Goal: Information Seeking & Learning: Learn about a topic

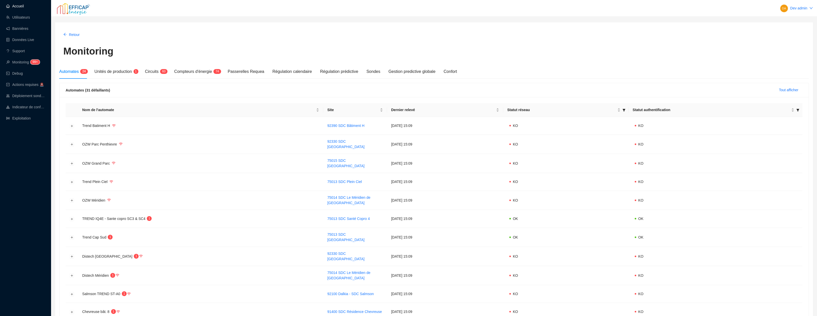
click at [14, 6] on link "Accueil" at bounding box center [15, 6] width 18 height 4
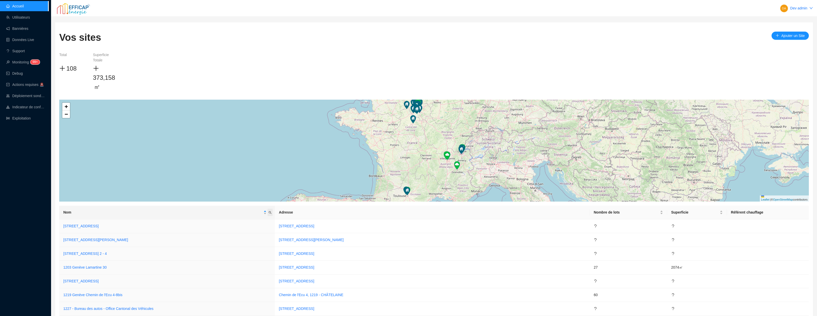
click at [272, 212] on icon "search" at bounding box center [269, 212] width 3 height 3
type input "rivp"
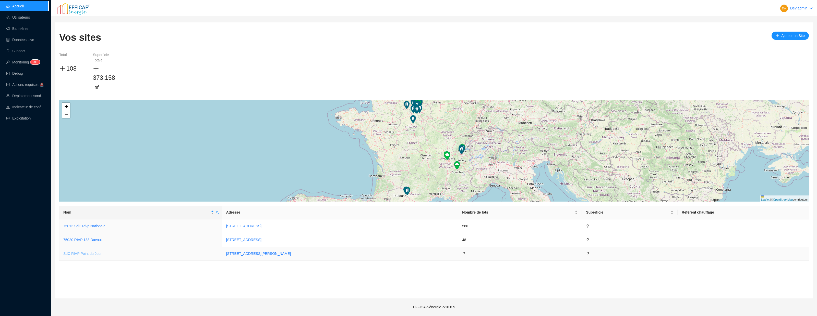
click at [93, 252] on link "SdC RIVP Point du Jour" at bounding box center [82, 254] width 38 height 4
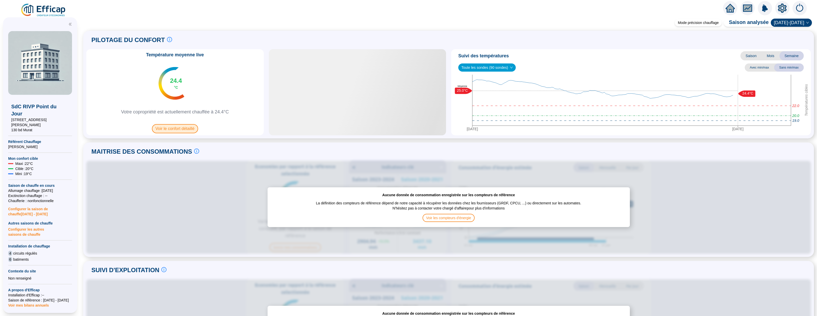
click at [173, 126] on span "Voir le confort détaillé" at bounding box center [175, 128] width 46 height 9
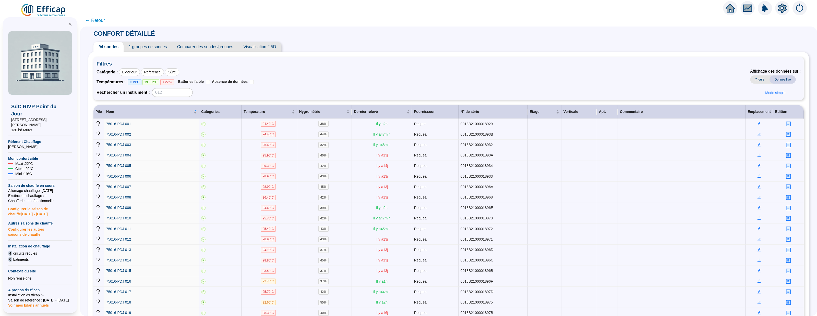
click at [200, 48] on span "Comparer des sondes/groupes" at bounding box center [205, 47] width 66 height 10
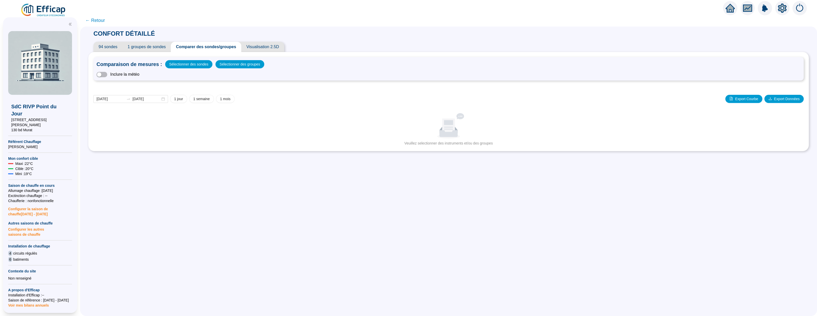
click at [147, 48] on span "1 groupes de sondes" at bounding box center [147, 47] width 48 height 10
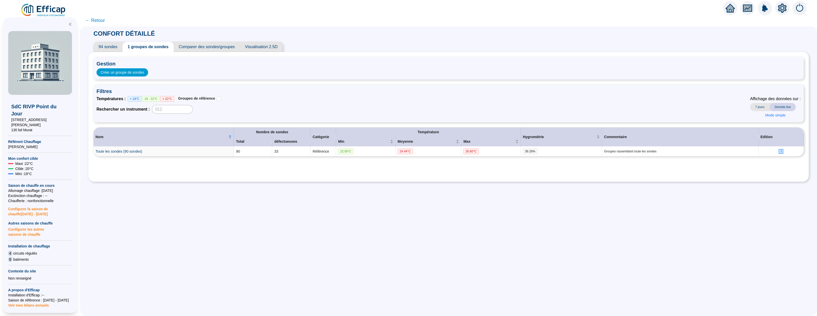
click at [101, 46] on span "94 sondes" at bounding box center [107, 47] width 29 height 10
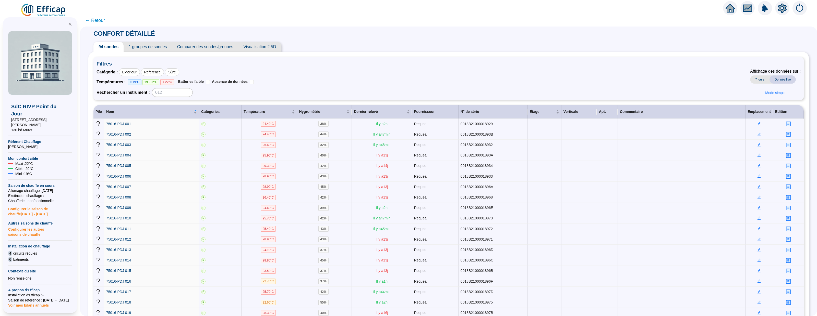
click at [100, 18] on span "← Retour" at bounding box center [95, 20] width 20 height 7
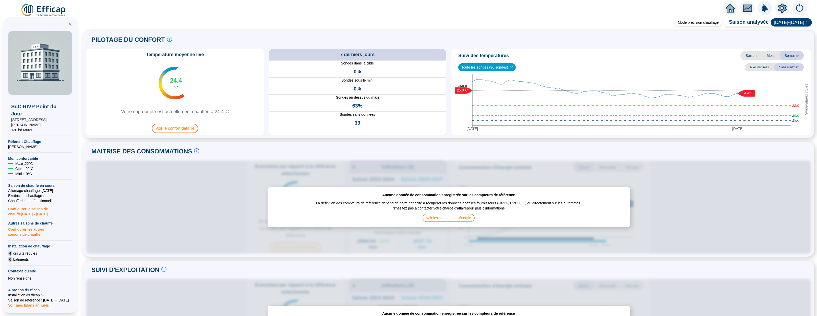
click at [725, 3] on div at bounding box center [730, 8] width 14 height 14
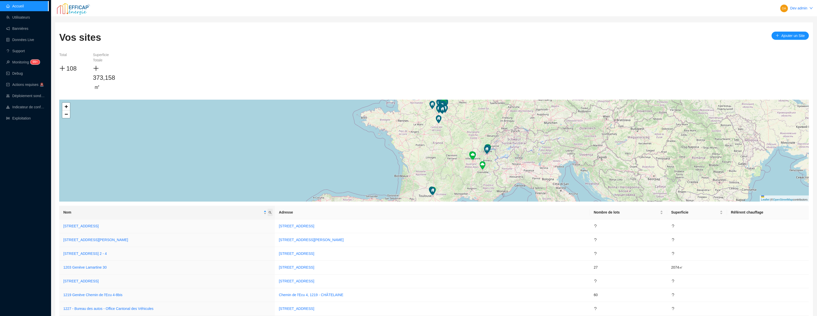
click at [272, 214] on icon "search" at bounding box center [269, 212] width 3 height 3
type input "rivp"
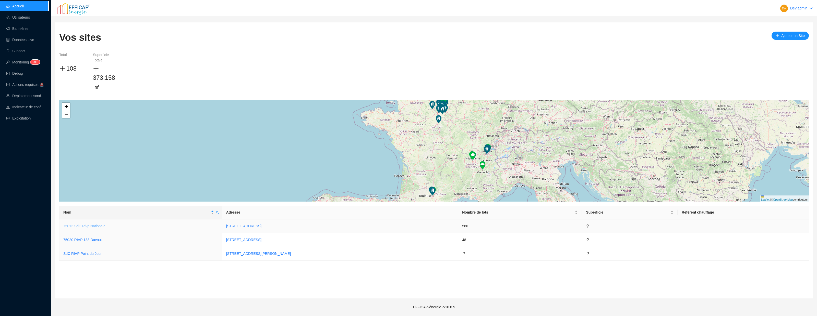
click at [95, 227] on link "75013 SdC Rivp Nationale" at bounding box center [84, 226] width 42 height 4
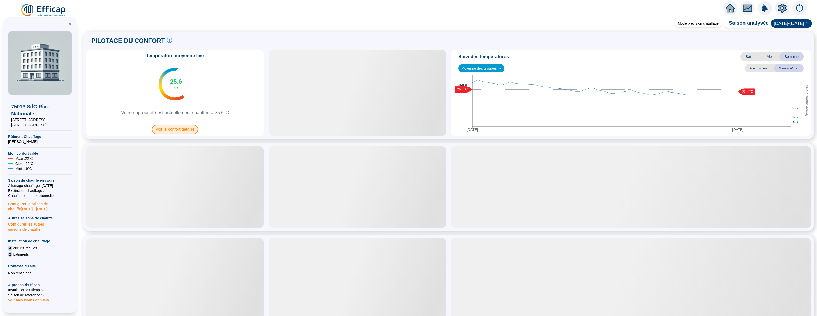
click at [170, 132] on span "Voir le confort détaillé" at bounding box center [175, 129] width 46 height 9
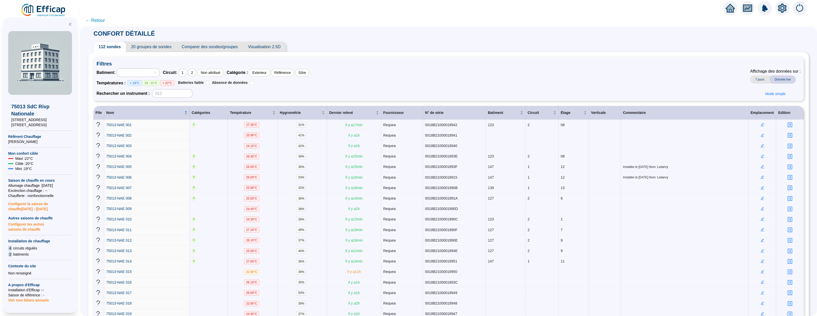
click at [266, 45] on span "Visualisation 2.5D" at bounding box center [264, 47] width 43 height 10
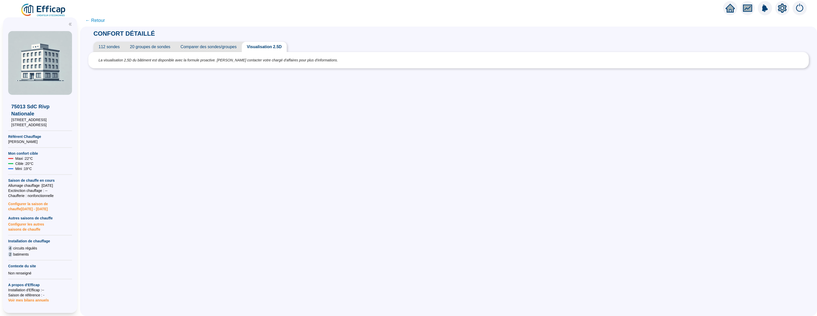
click at [108, 45] on span "112 sondes" at bounding box center [108, 47] width 31 height 10
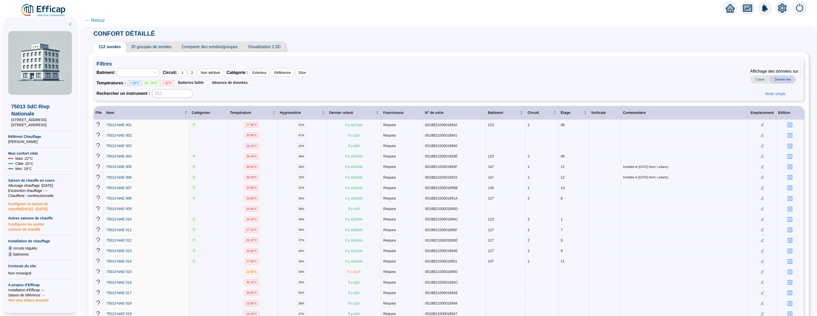
click at [730, 9] on icon "home" at bounding box center [729, 8] width 9 height 7
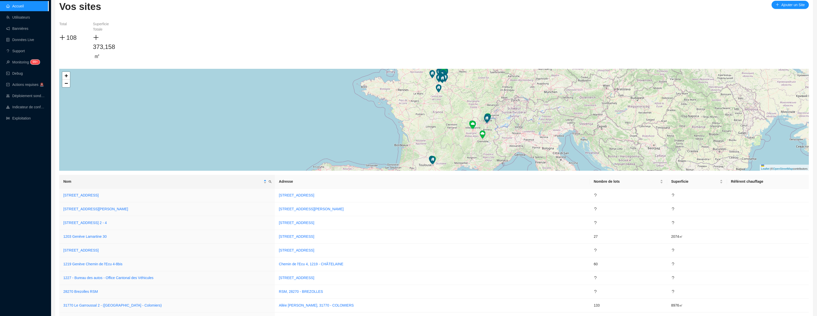
scroll to position [38, 0]
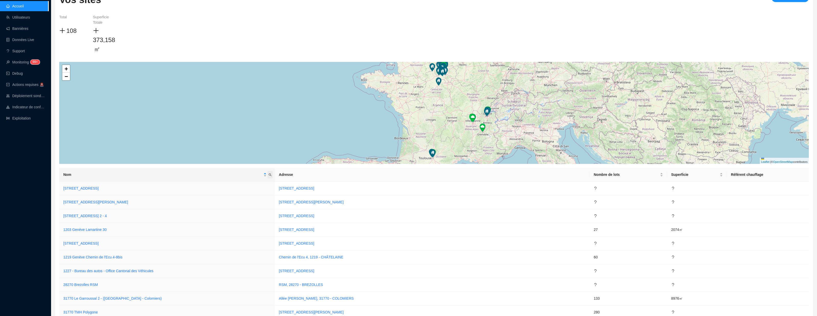
click at [272, 174] on icon "search" at bounding box center [269, 175] width 3 height 3
type input "rivp"
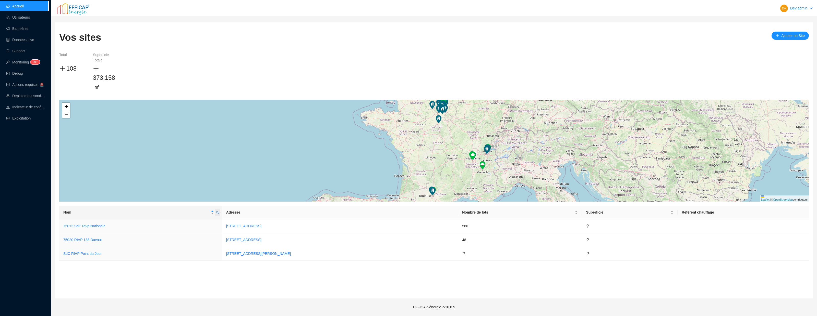
scroll to position [0, 0]
click at [86, 253] on link "SdC RIVP Point du Jour" at bounding box center [82, 254] width 38 height 4
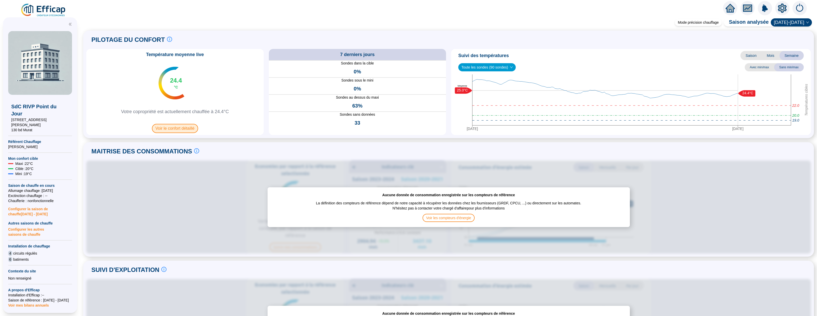
click at [174, 129] on span "Voir le confort détaillé" at bounding box center [175, 128] width 46 height 9
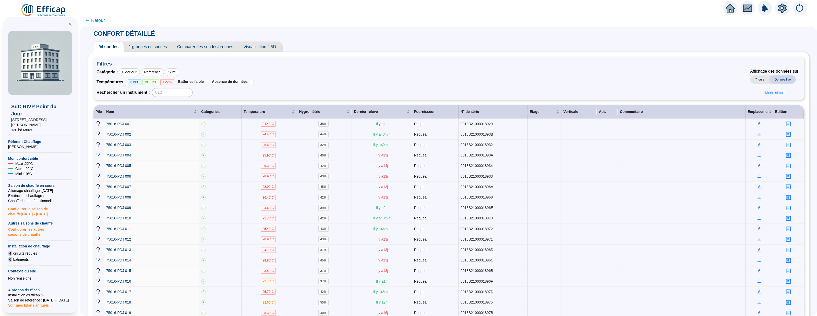
click at [259, 45] on span "Visualisation 2.5D" at bounding box center [259, 47] width 43 height 10
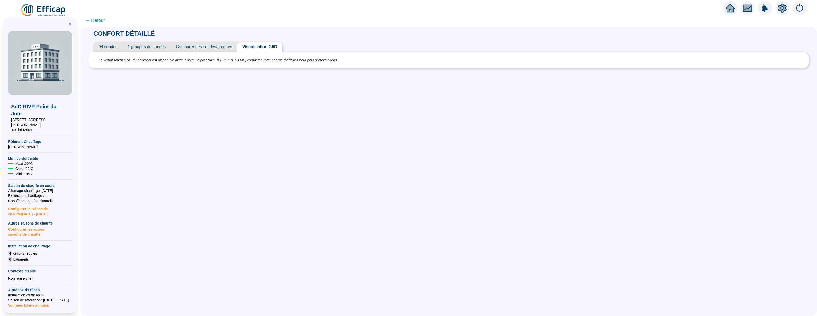
click at [107, 49] on span "94 sondes" at bounding box center [107, 47] width 29 height 10
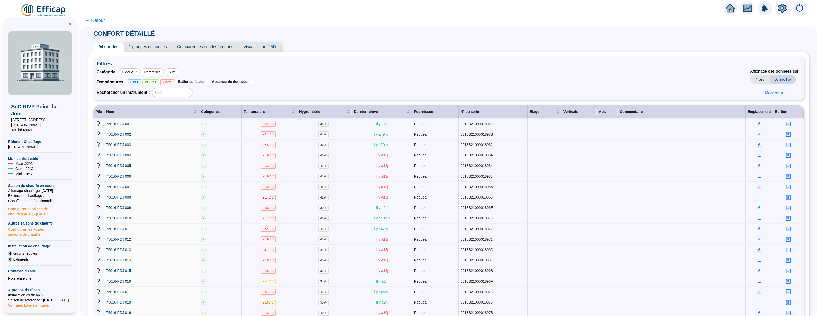
click at [95, 20] on span "← Retour" at bounding box center [95, 20] width 20 height 7
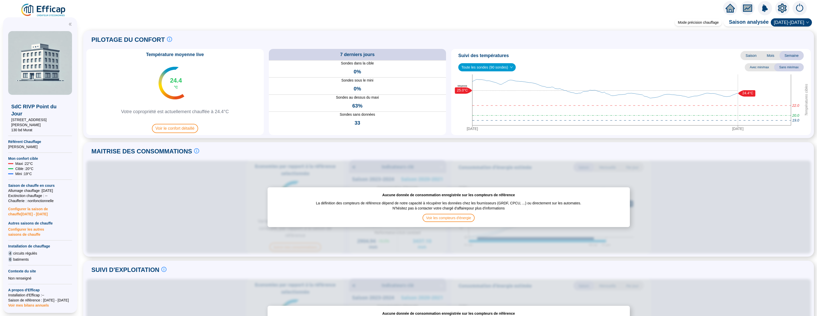
click at [729, 11] on icon "home" at bounding box center [729, 8] width 9 height 7
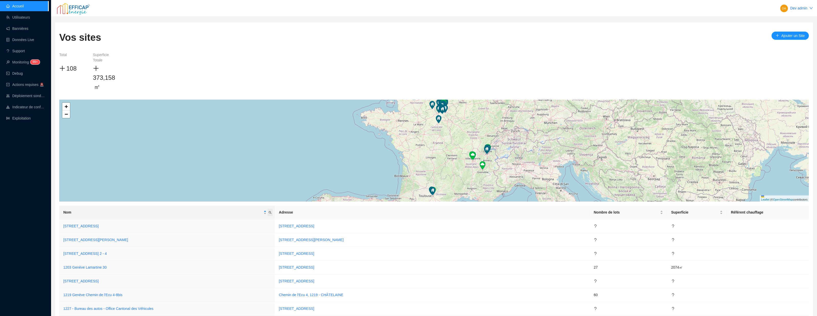
click at [272, 213] on icon "search" at bounding box center [269, 212] width 3 height 3
type input "rivp"
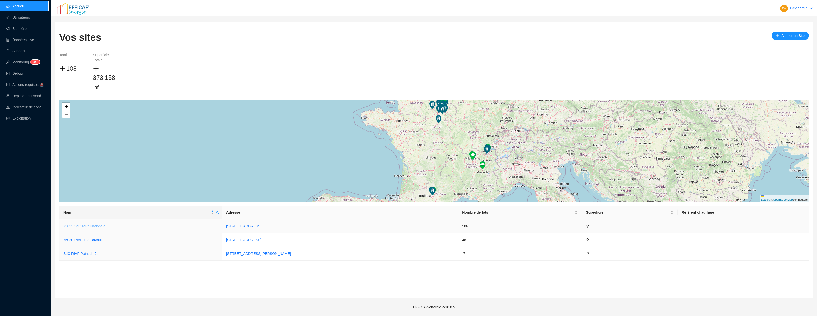
click at [93, 225] on link "75013 SdC Rivp Nationale" at bounding box center [84, 226] width 42 height 4
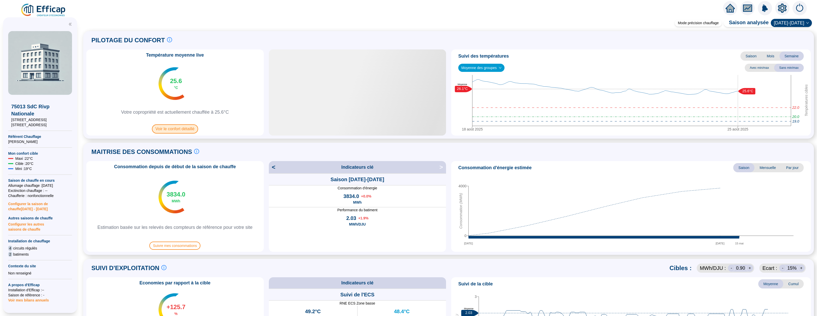
click at [175, 129] on span "Voir le confort détaillé" at bounding box center [175, 129] width 46 height 9
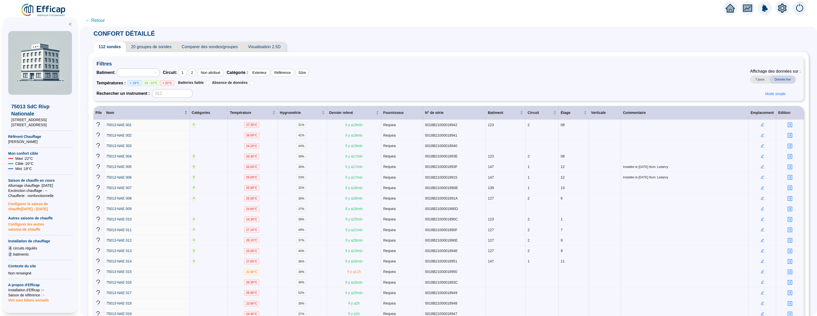
click at [729, 10] on icon "home" at bounding box center [729, 8] width 9 height 9
